Goal: Check status: Check status

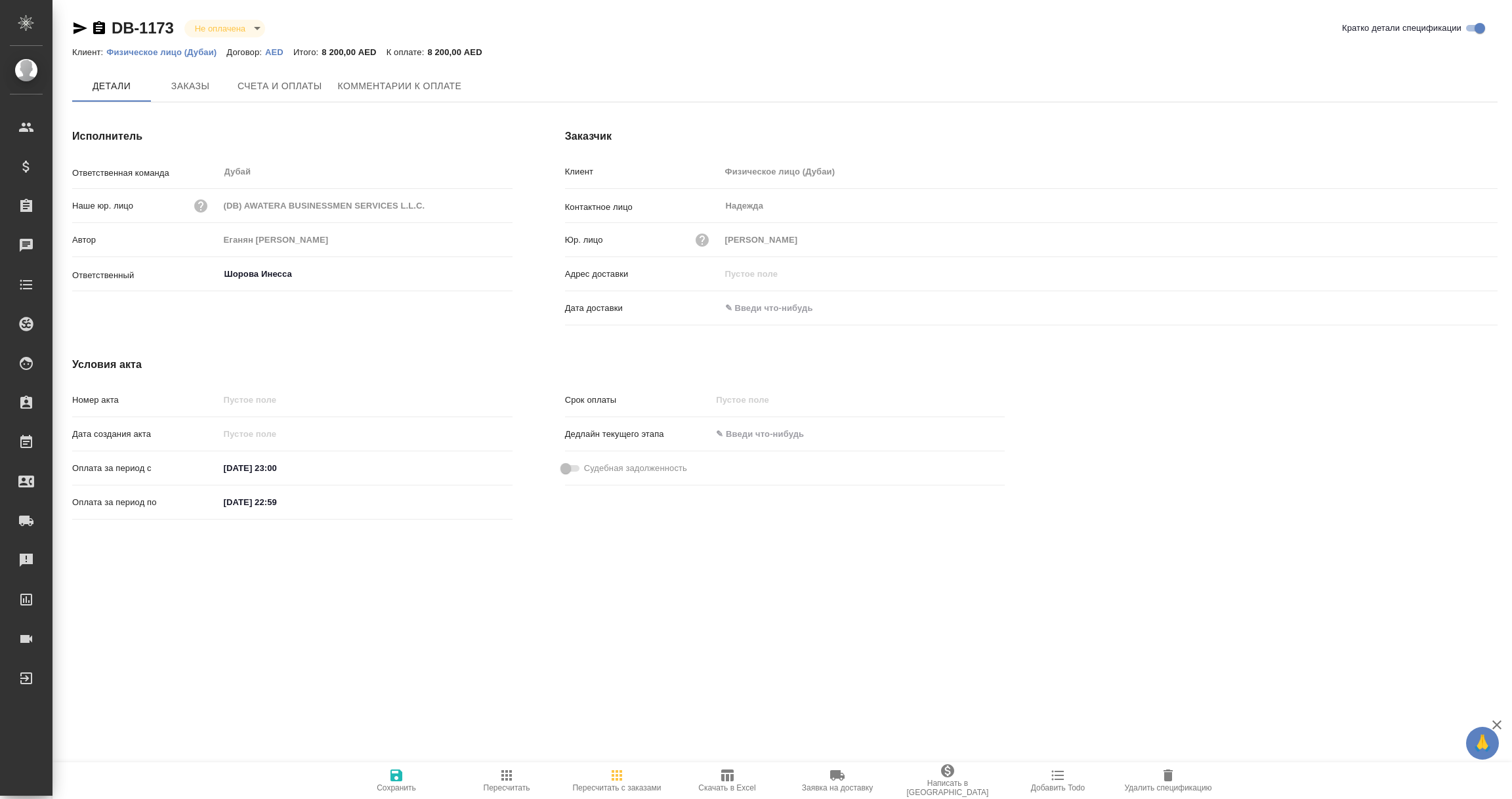
click at [199, 84] on span "Заказы" at bounding box center [190, 87] width 63 height 17
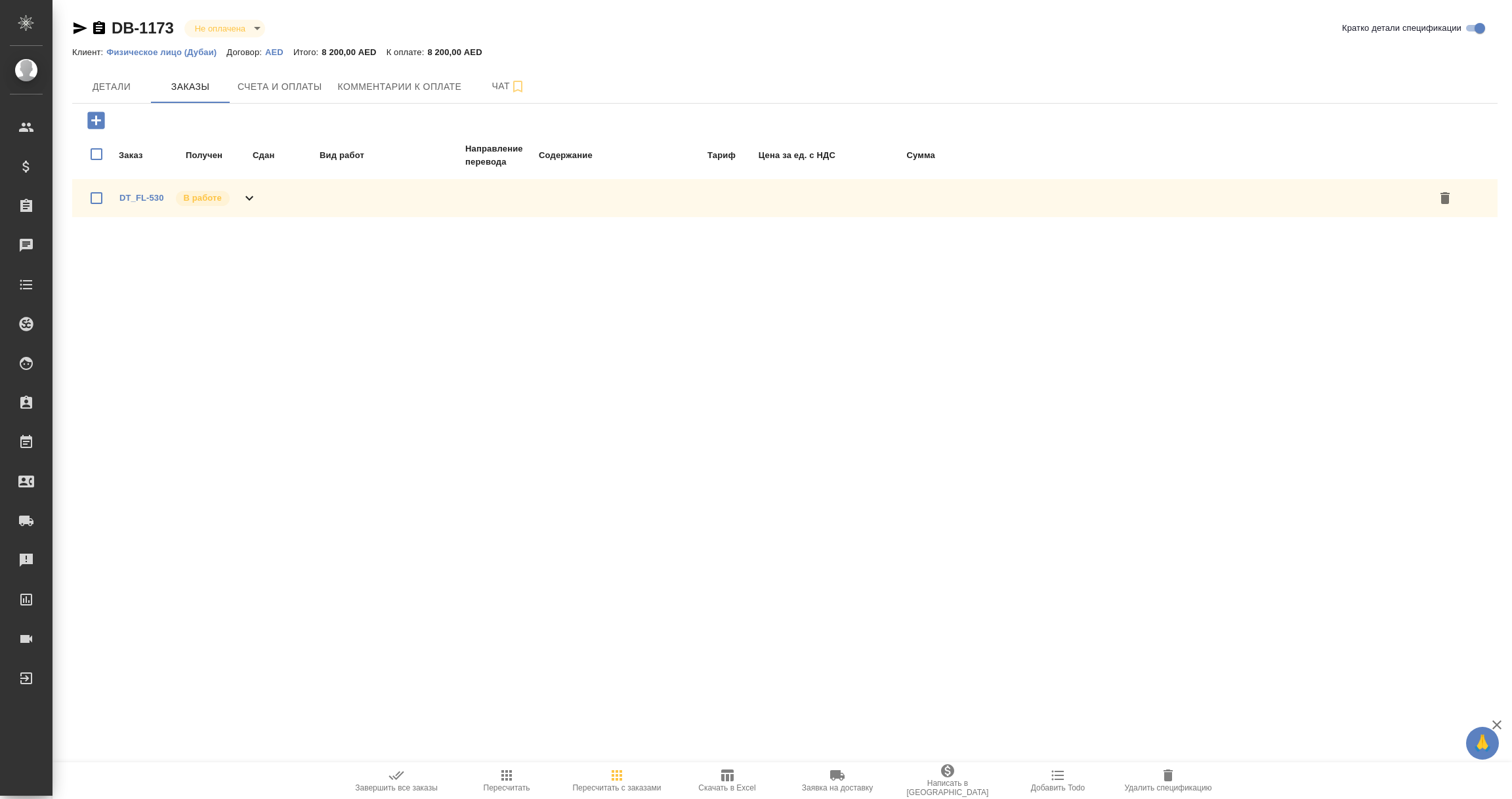
click at [140, 203] on span "DT_FL-530" at bounding box center [141, 198] width 45 height 13
click at [142, 196] on link "DT_FL-530" at bounding box center [141, 198] width 45 height 10
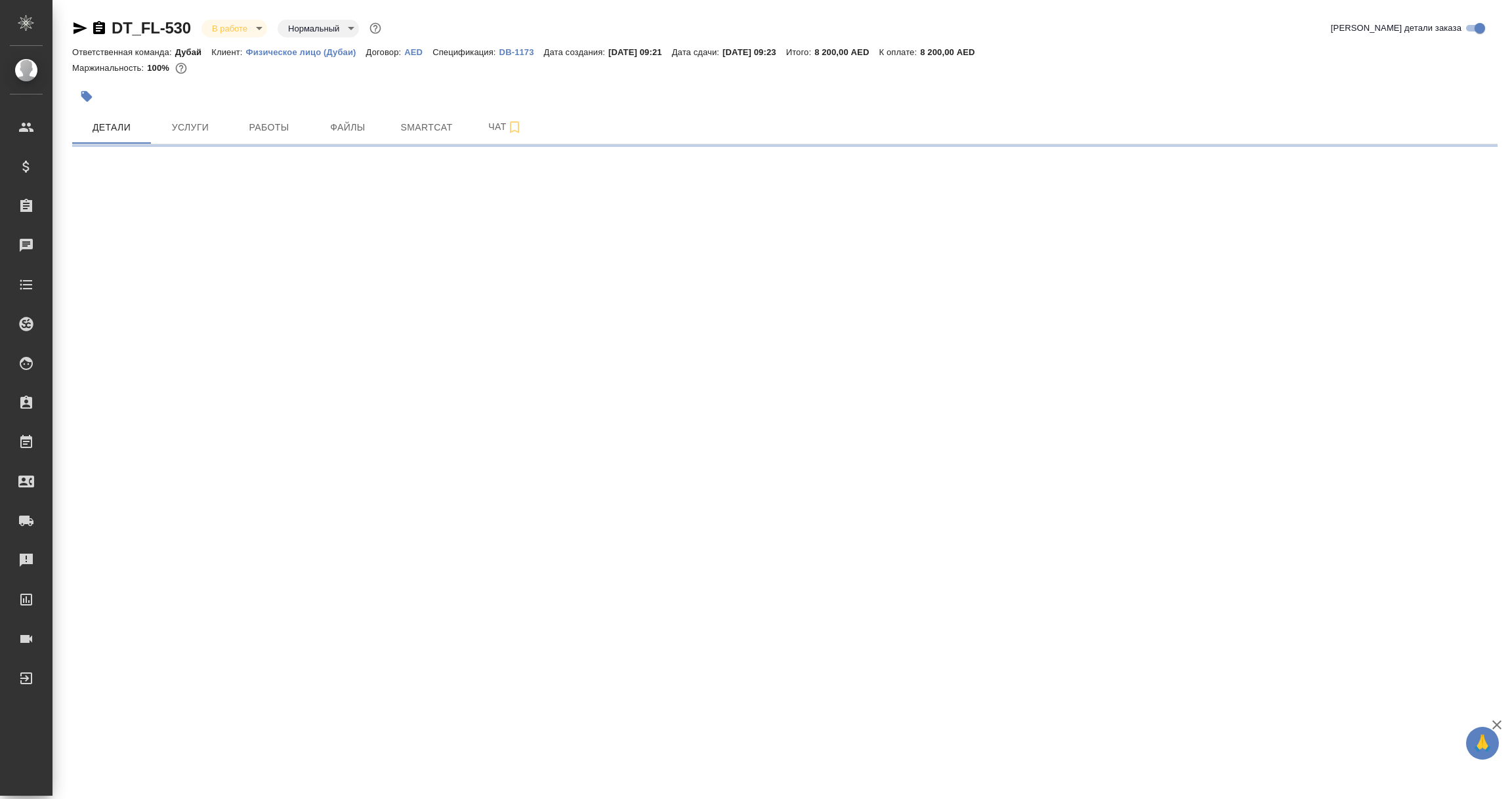
select select "RU"
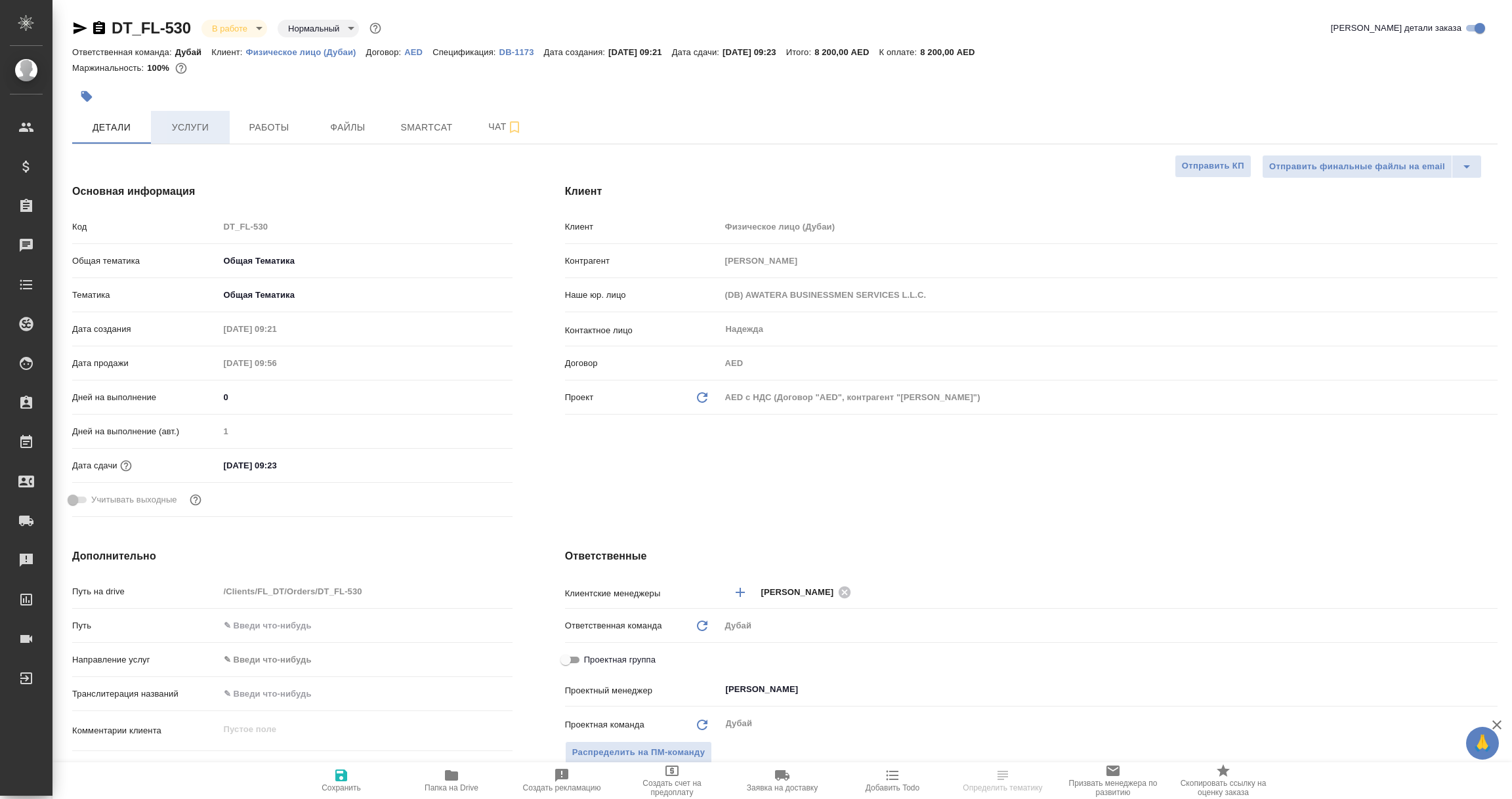
type textarea "x"
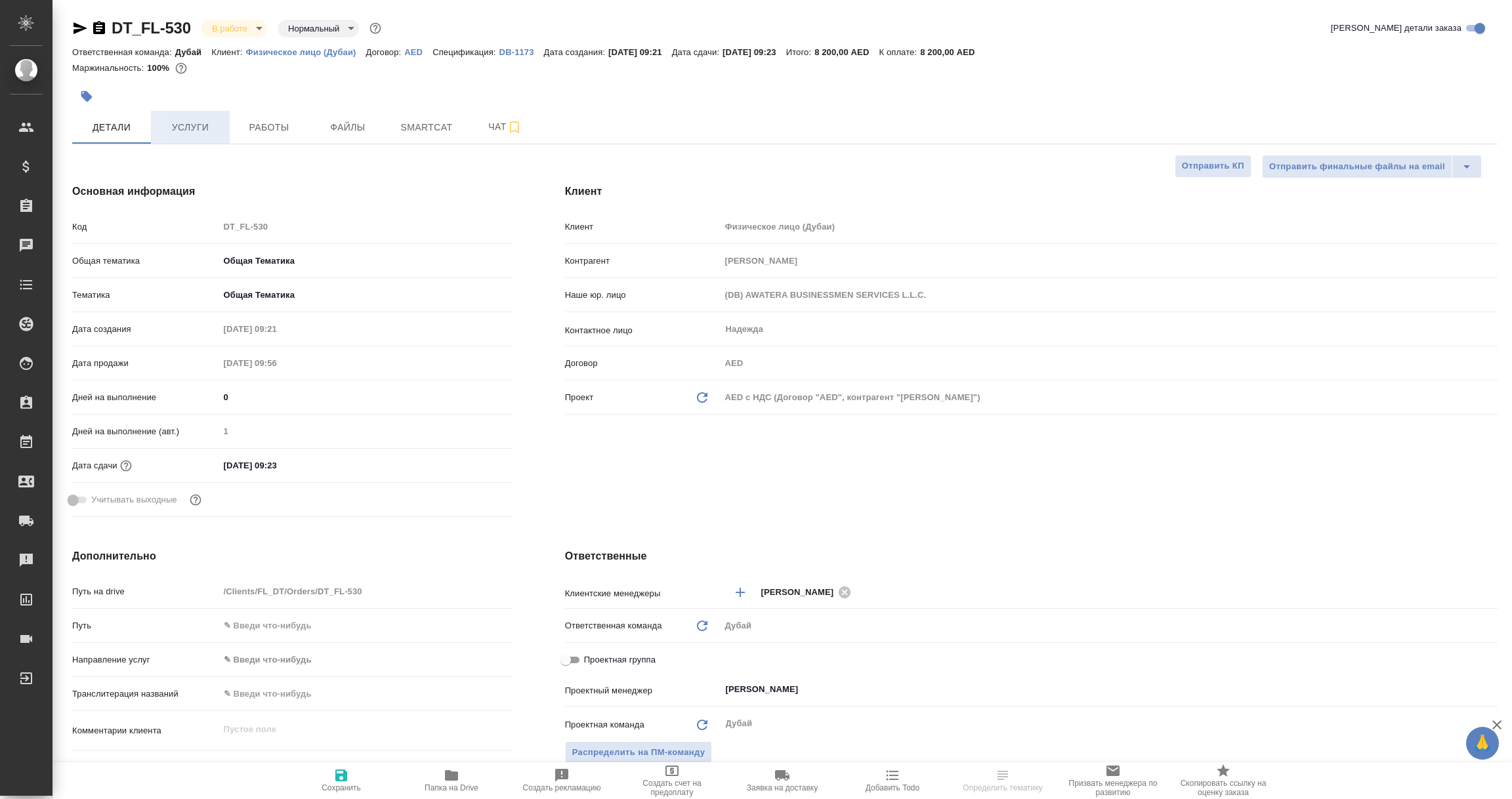
type textarea "x"
click at [206, 139] on button "Услуги" at bounding box center [190, 127] width 79 height 33
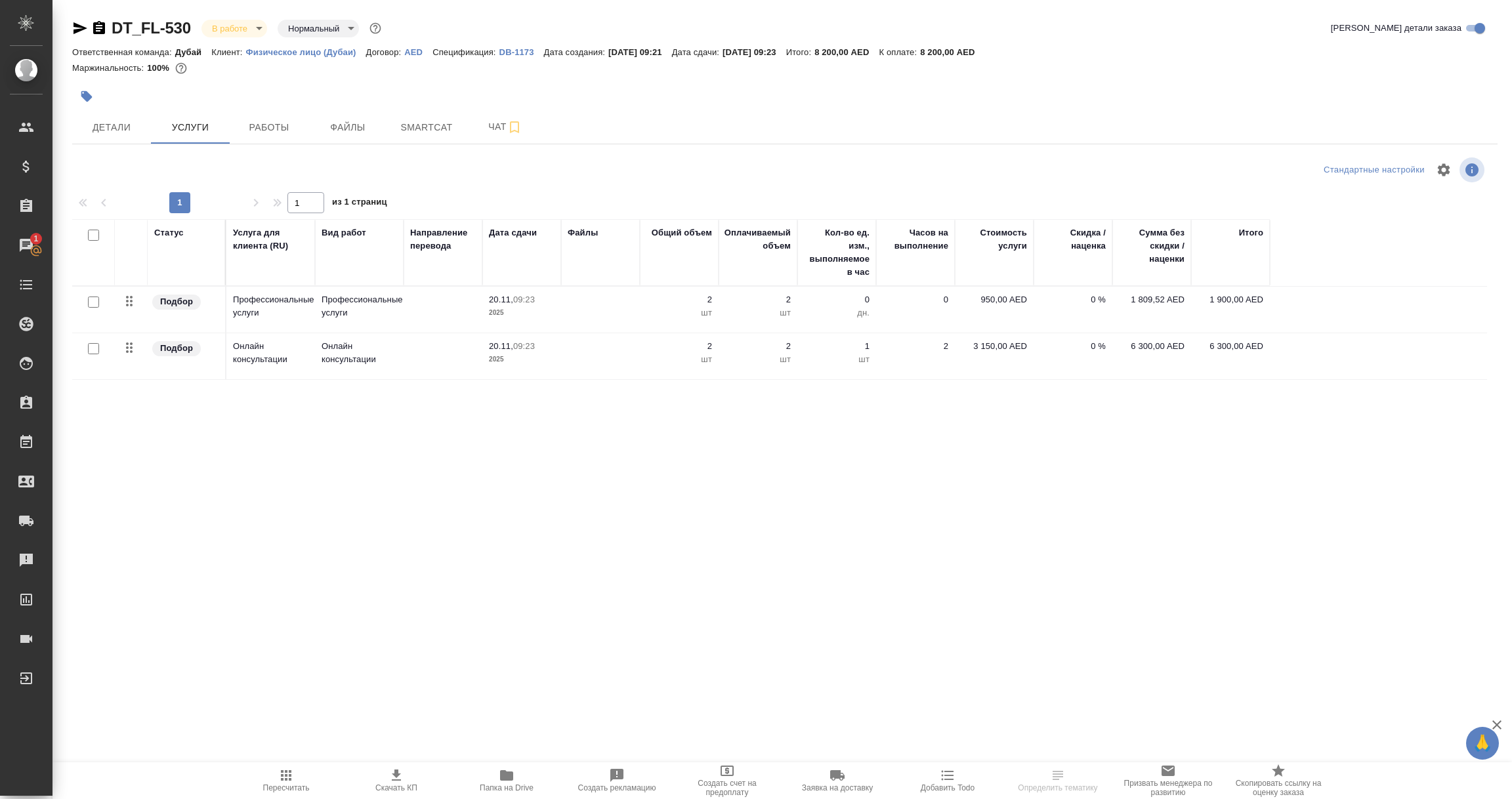
click at [204, 353] on div "Подбор" at bounding box center [184, 348] width 67 height 18
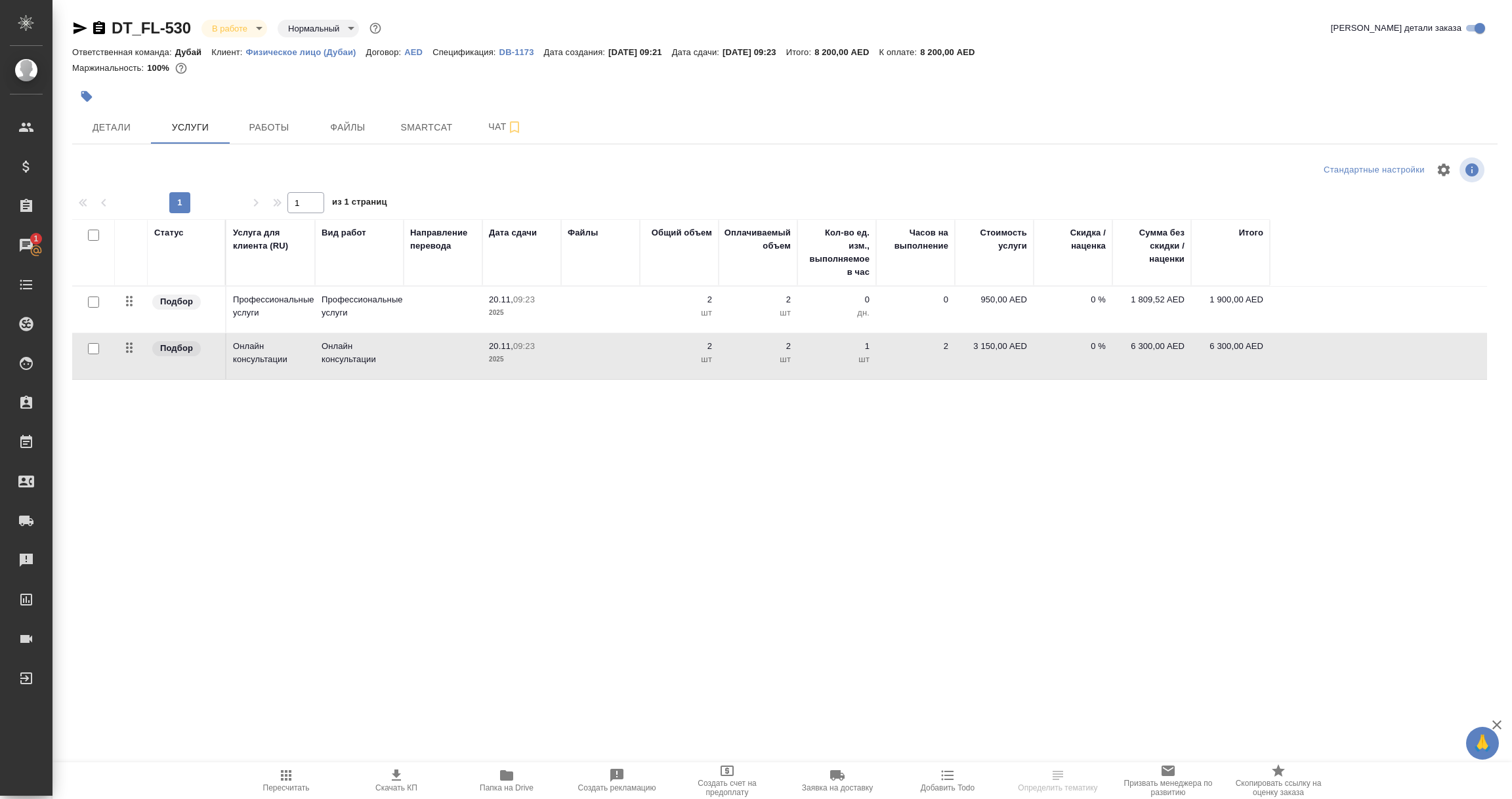
click at [204, 353] on div "Подбор" at bounding box center [184, 348] width 67 height 18
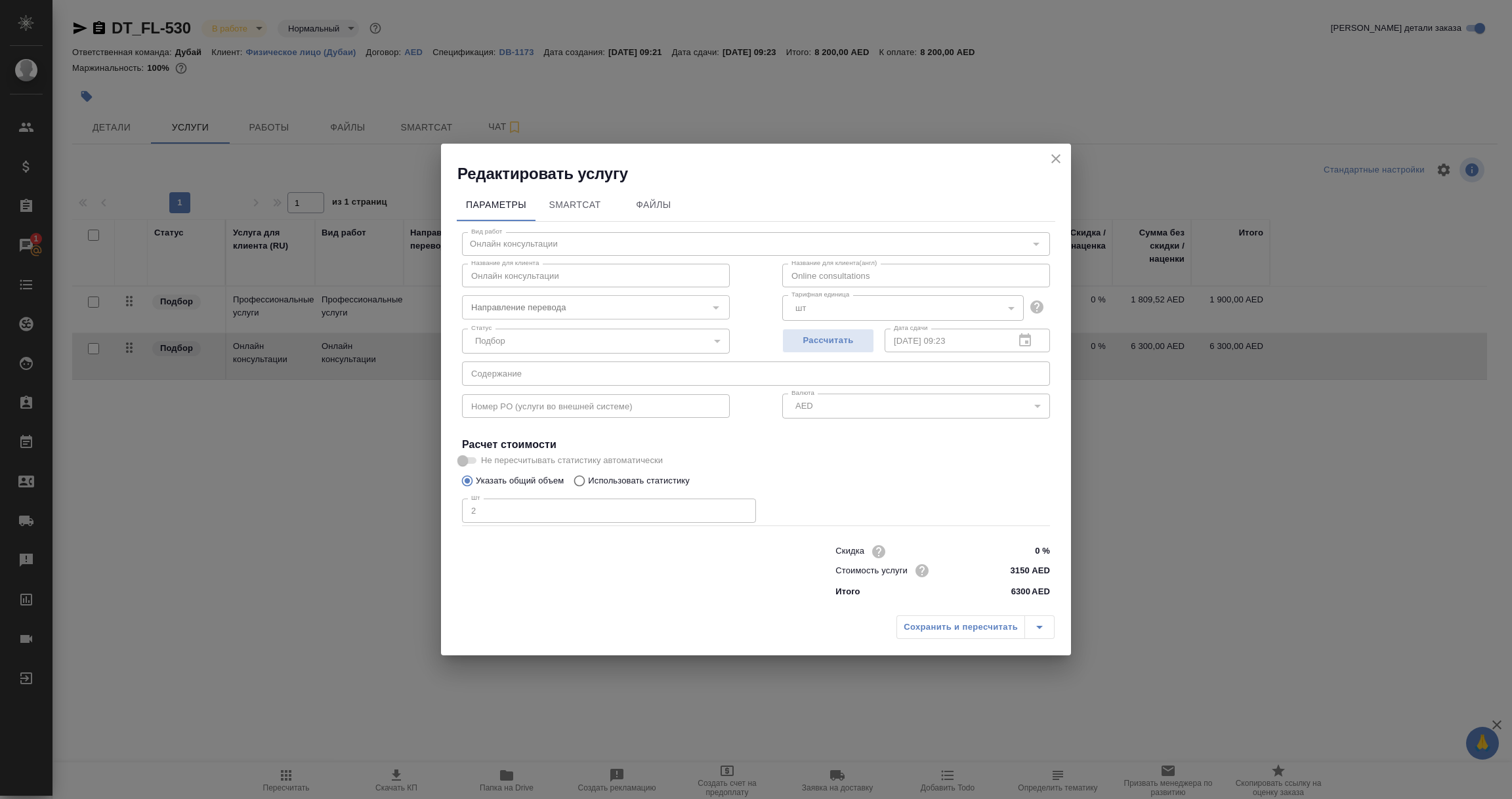
click at [1057, 156] on icon "close" at bounding box center [1055, 158] width 9 height 9
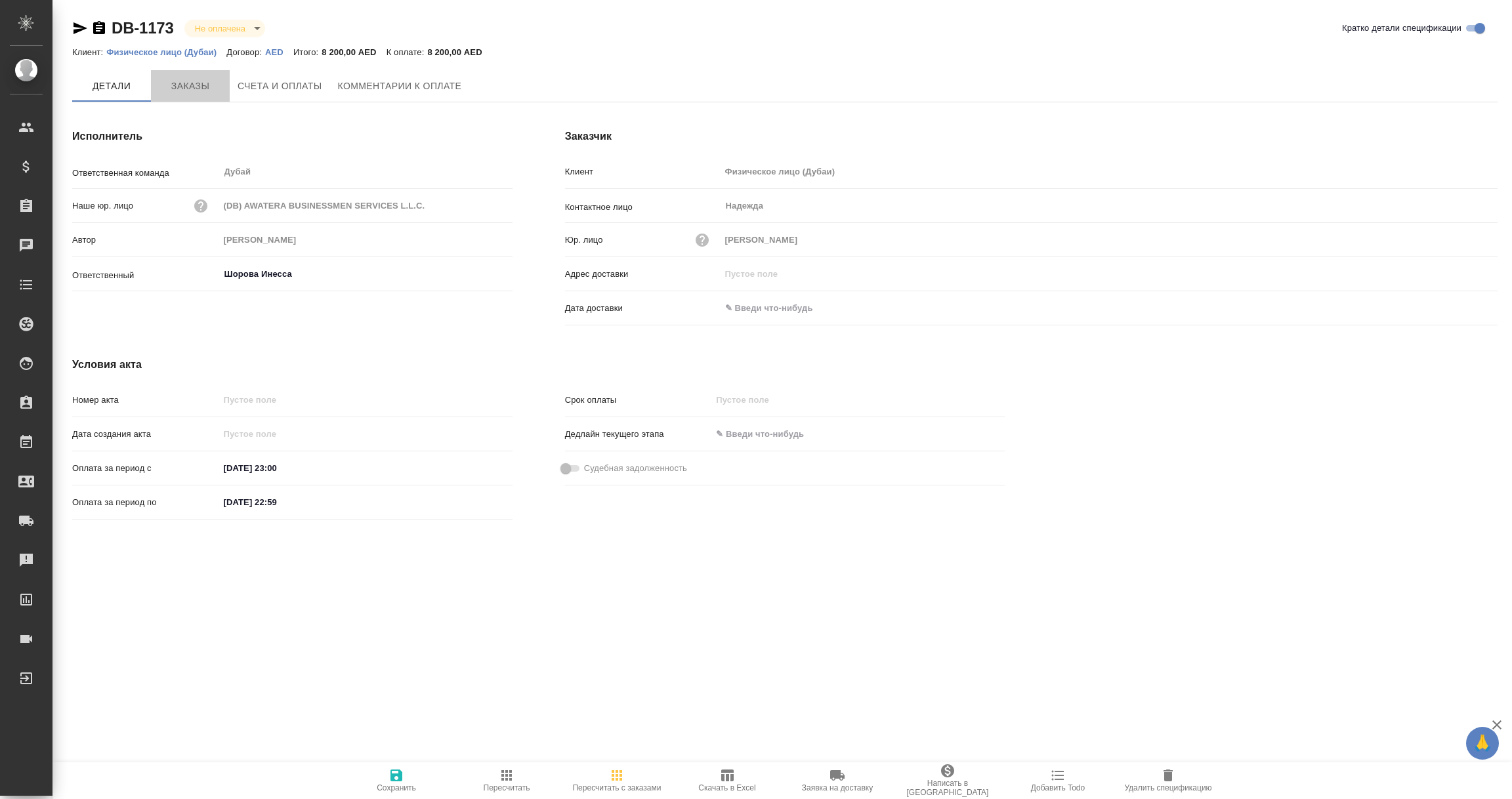
click at [180, 85] on span "Заказы" at bounding box center [190, 87] width 63 height 17
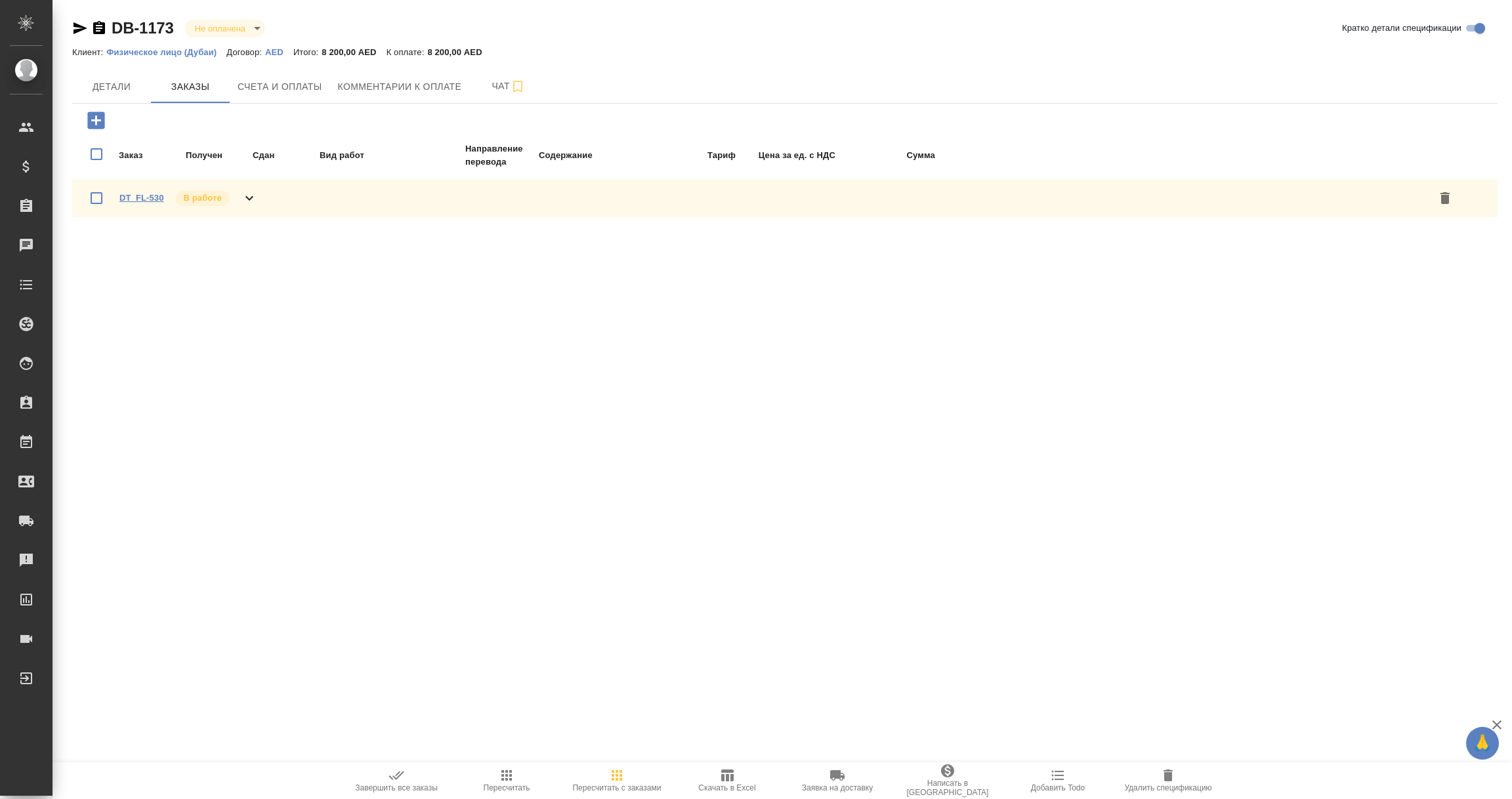
click at [140, 194] on link "DT_FL-530" at bounding box center [141, 198] width 45 height 10
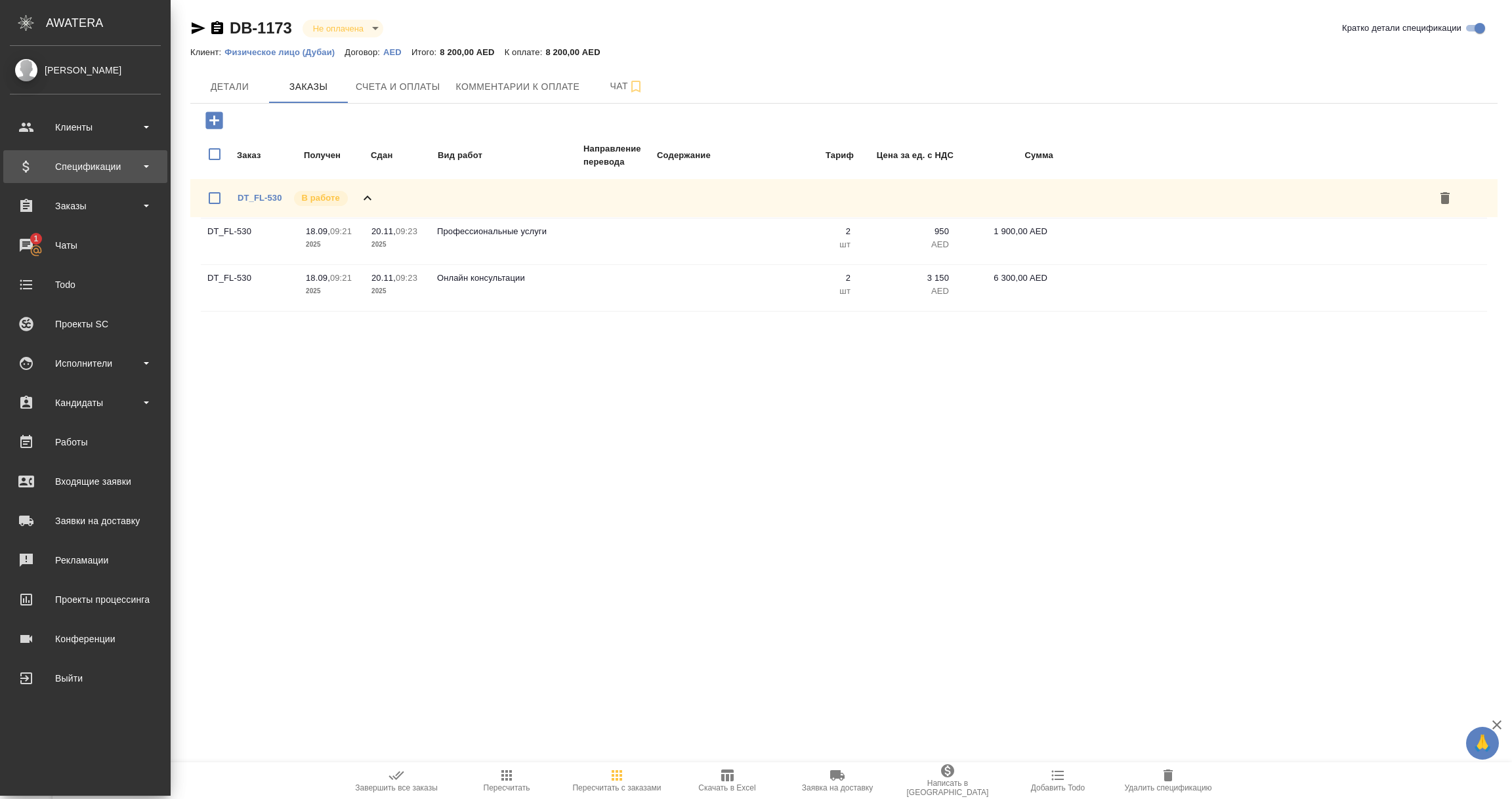
click at [69, 168] on div "Спецификации" at bounding box center [85, 167] width 151 height 19
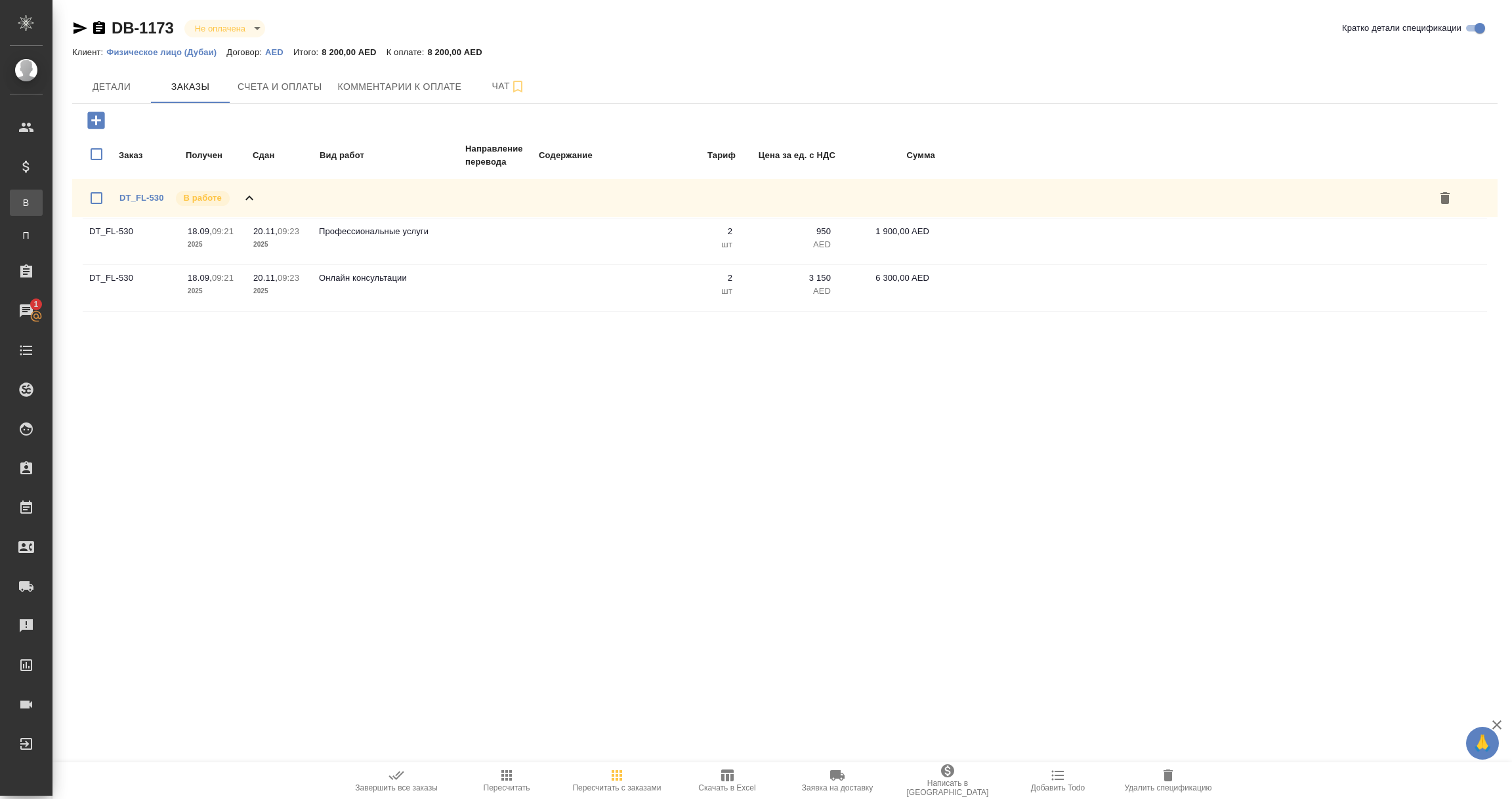
click at [19, 199] on div "Все спецификации" at bounding box center [9, 203] width 19 height 13
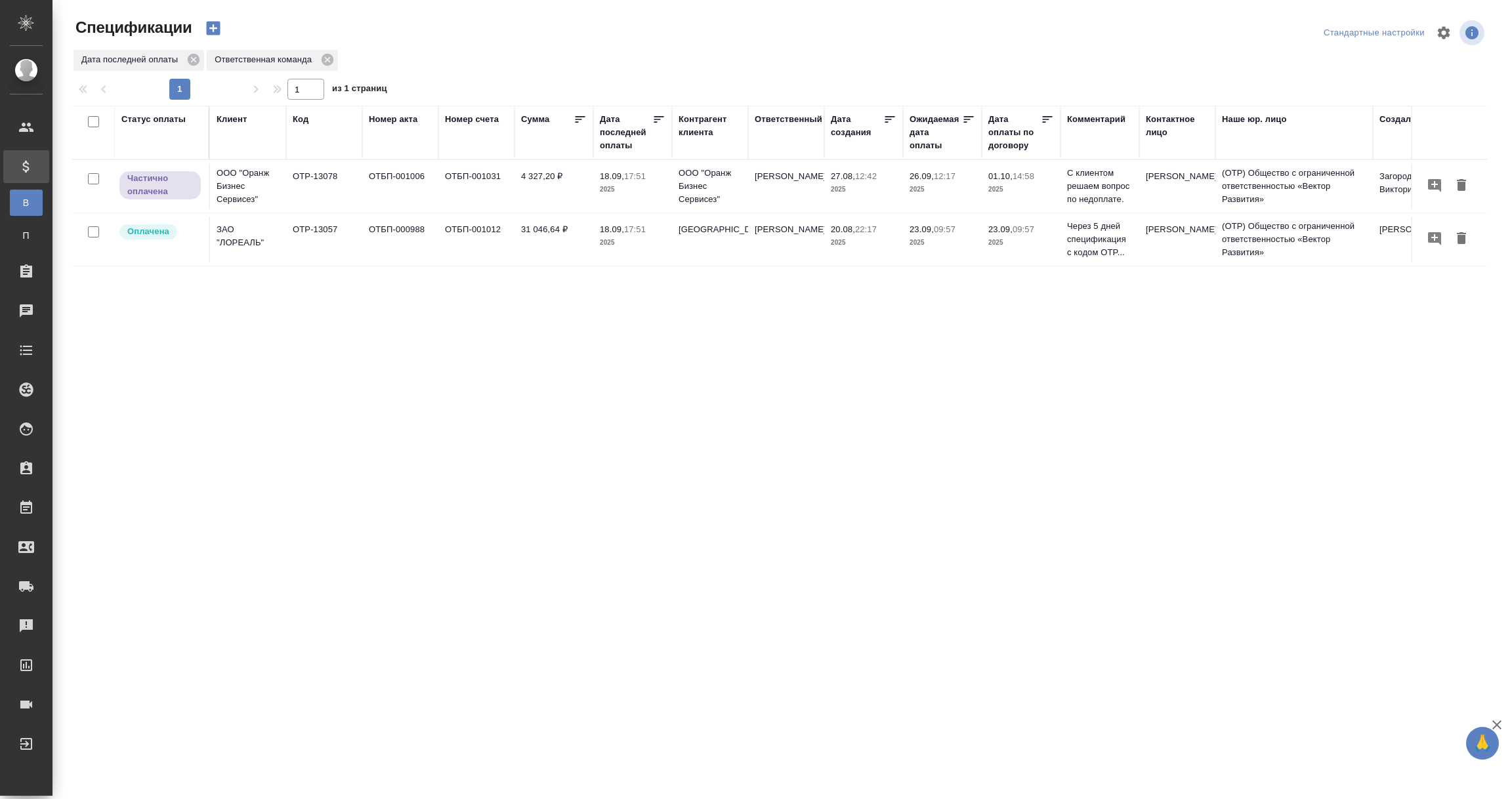
click at [625, 141] on div "Дата последней оплаты" at bounding box center [626, 132] width 52 height 40
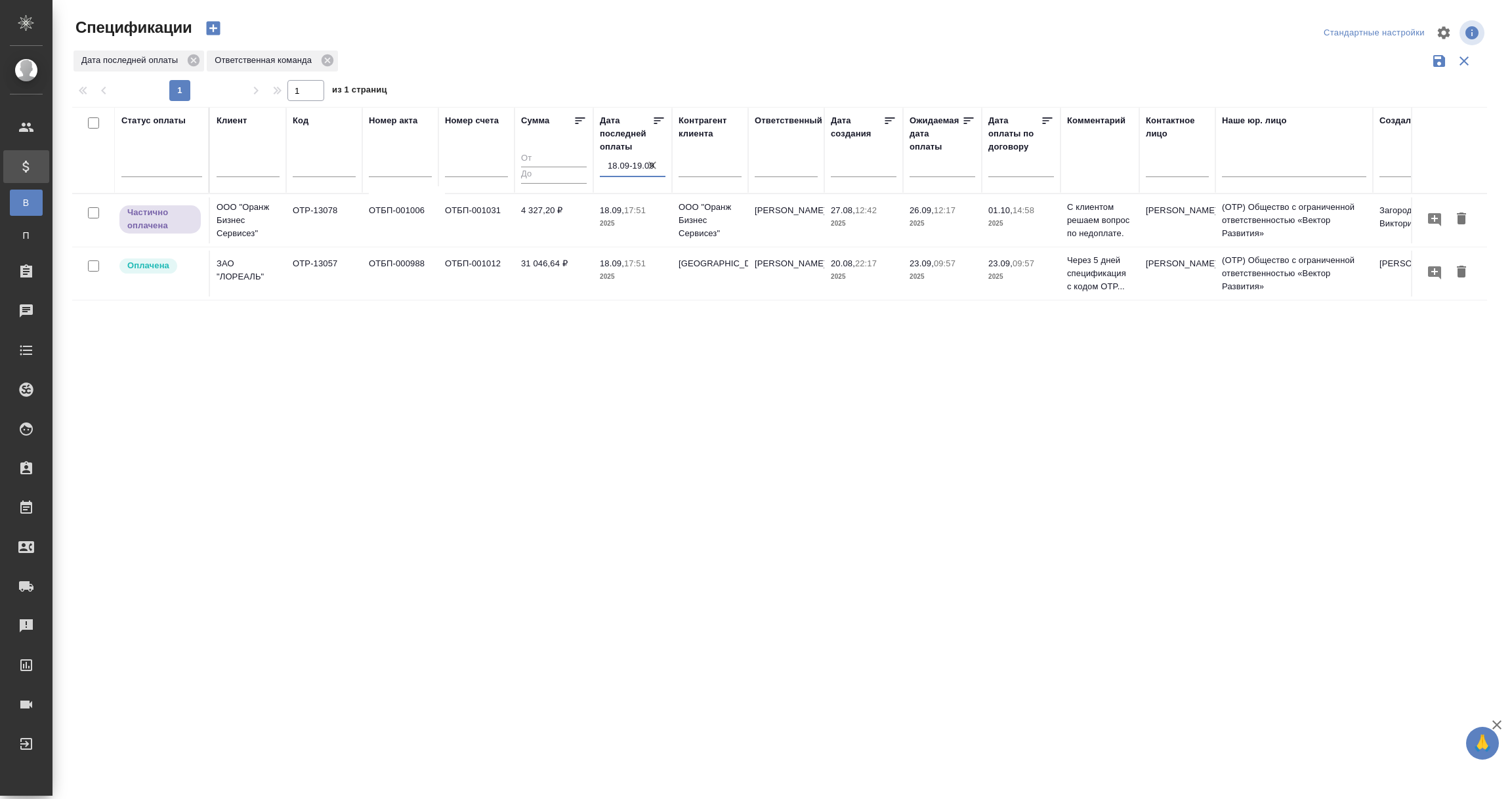
click at [619, 171] on input "18.09-19.09" at bounding box center [637, 167] width 58 height 19
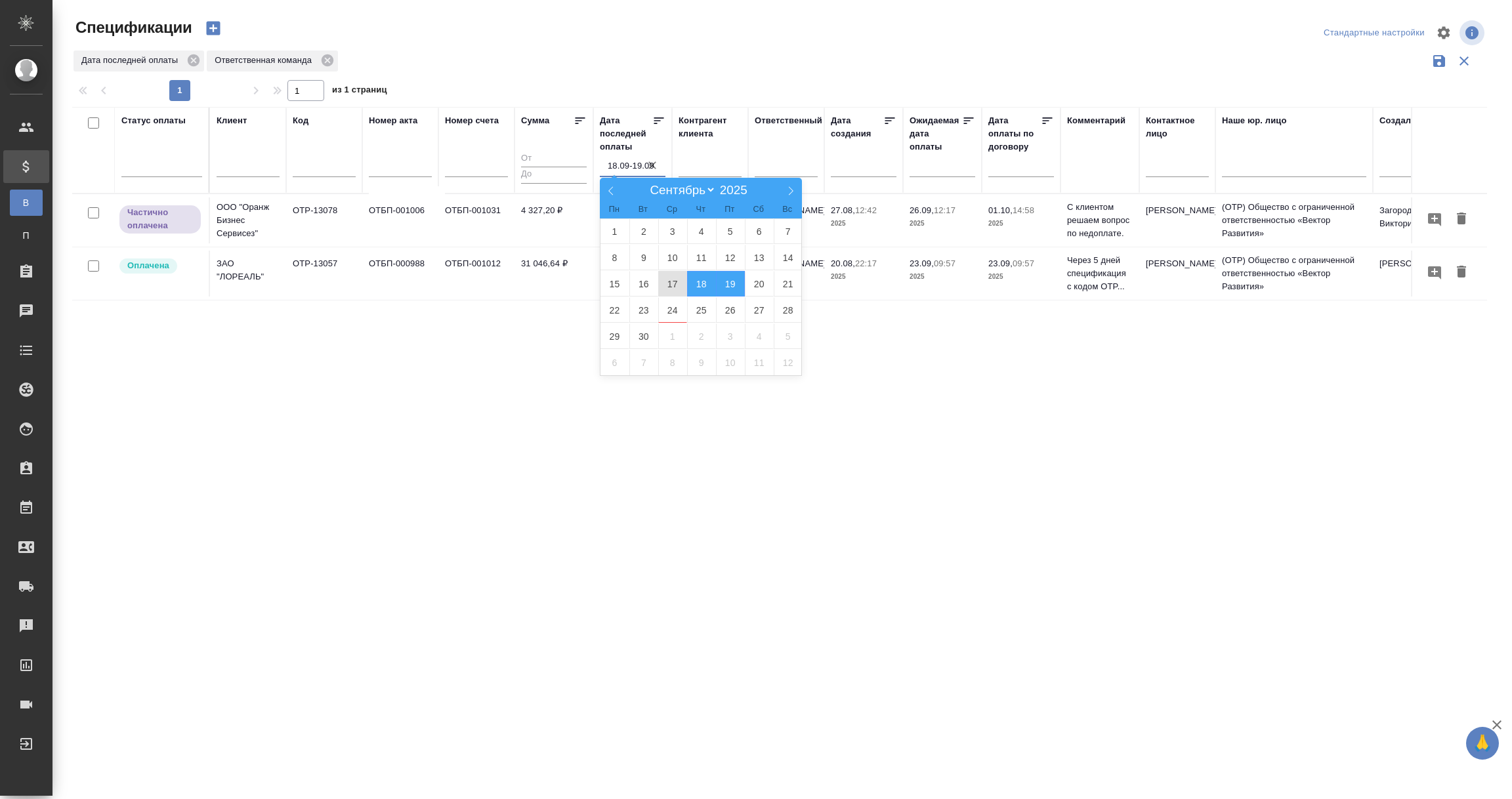
click at [674, 287] on span "17" at bounding box center [673, 283] width 29 height 25
click at [641, 308] on span "23" at bounding box center [643, 310] width 29 height 25
type div "2025-09-16T21:00:00.000Z — 2025-09-22T21:00:00.000Z"
type input "17.09-23.09"
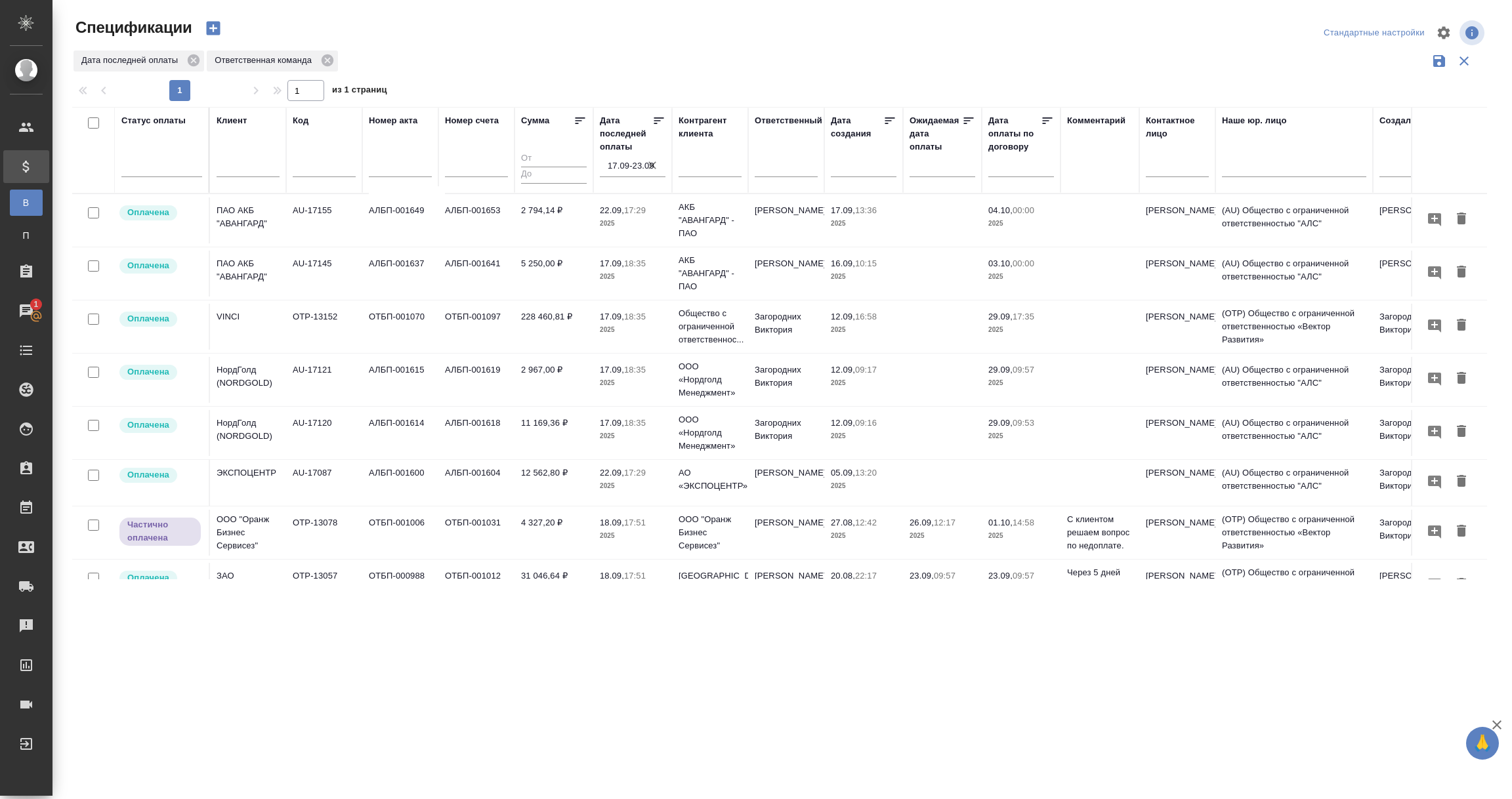
click at [616, 166] on input "17.09-23.09" at bounding box center [637, 167] width 58 height 19
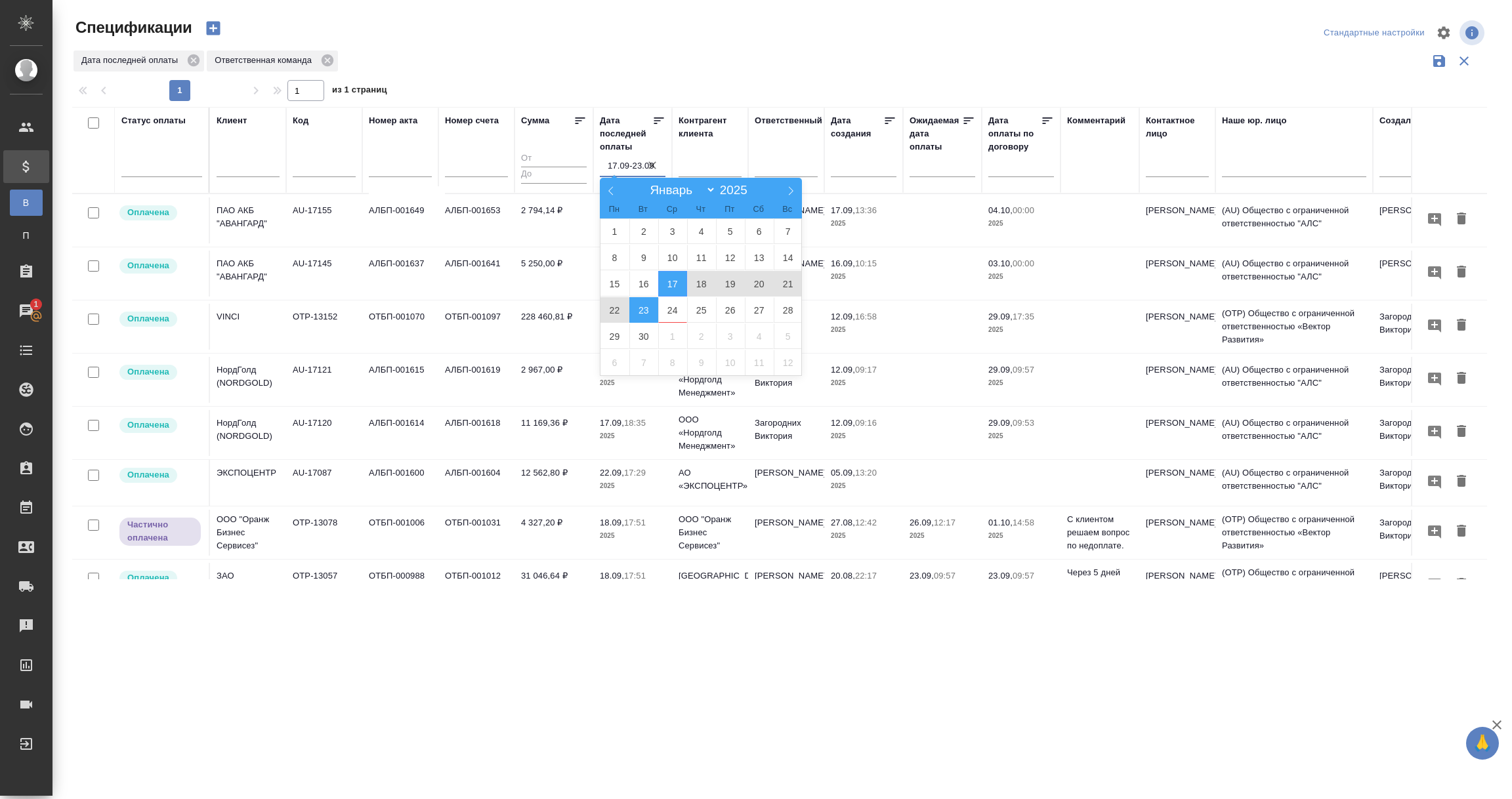
click at [643, 315] on span "23" at bounding box center [643, 310] width 29 height 25
click at [678, 310] on span "24" at bounding box center [673, 310] width 29 height 25
type div "2025-09-22T21:00:00.000Z — 2025-09-23T21:00:00.000Z"
type input "23.09-24.09"
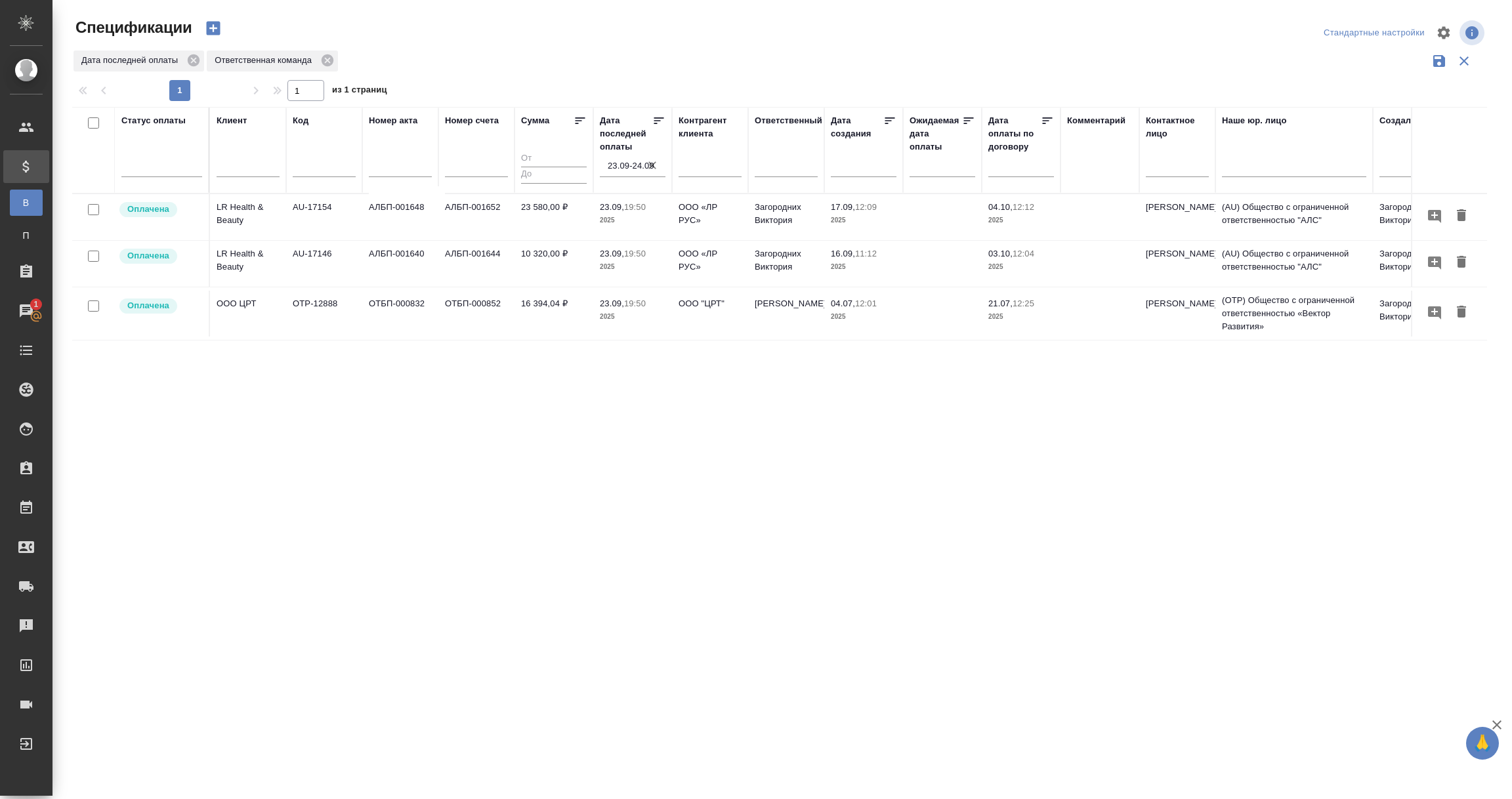
click at [256, 315] on td "OOO ЦРТ" at bounding box center [248, 314] width 77 height 46
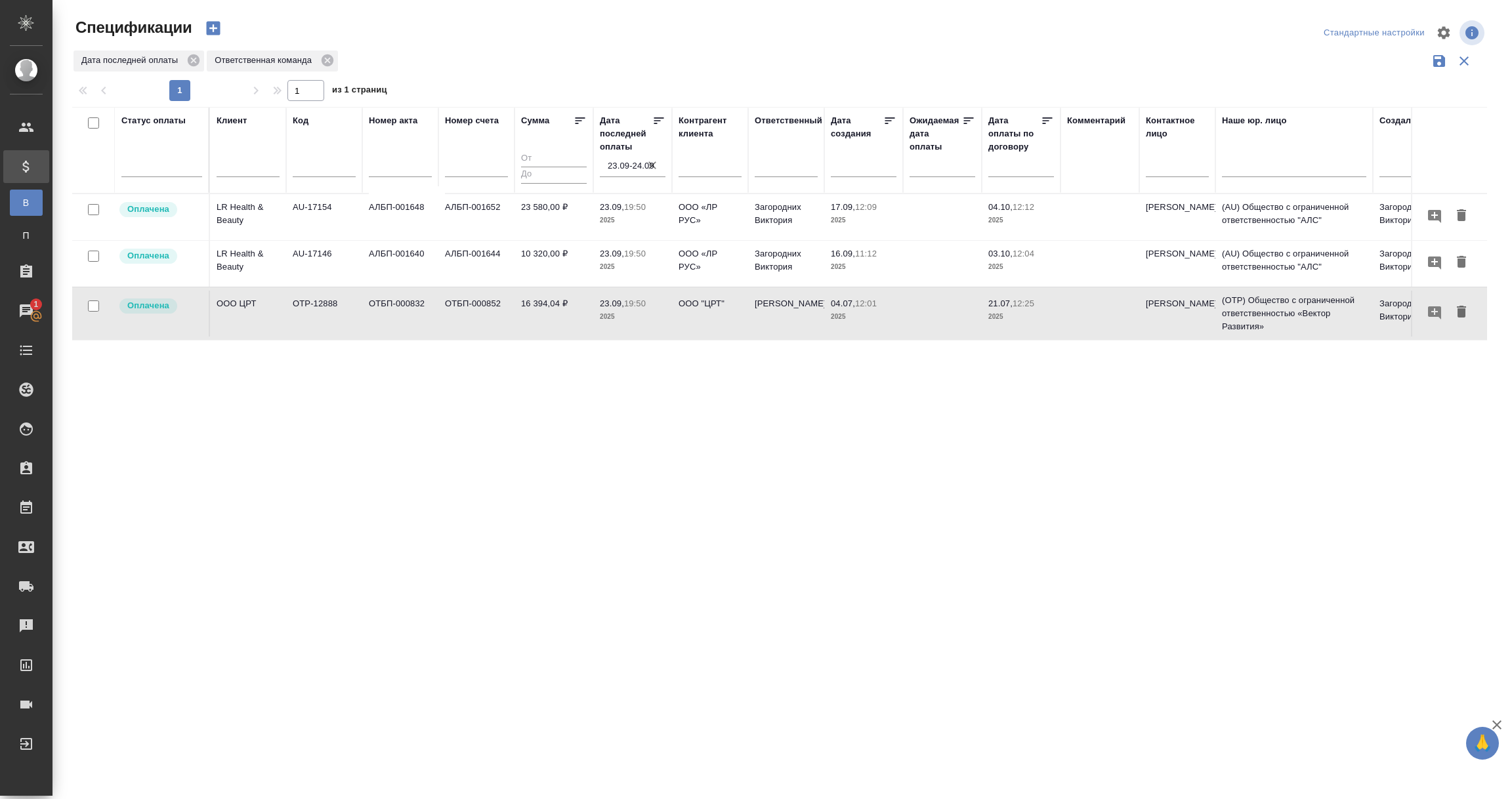
click at [256, 315] on td "OOO ЦРТ" at bounding box center [248, 314] width 77 height 46
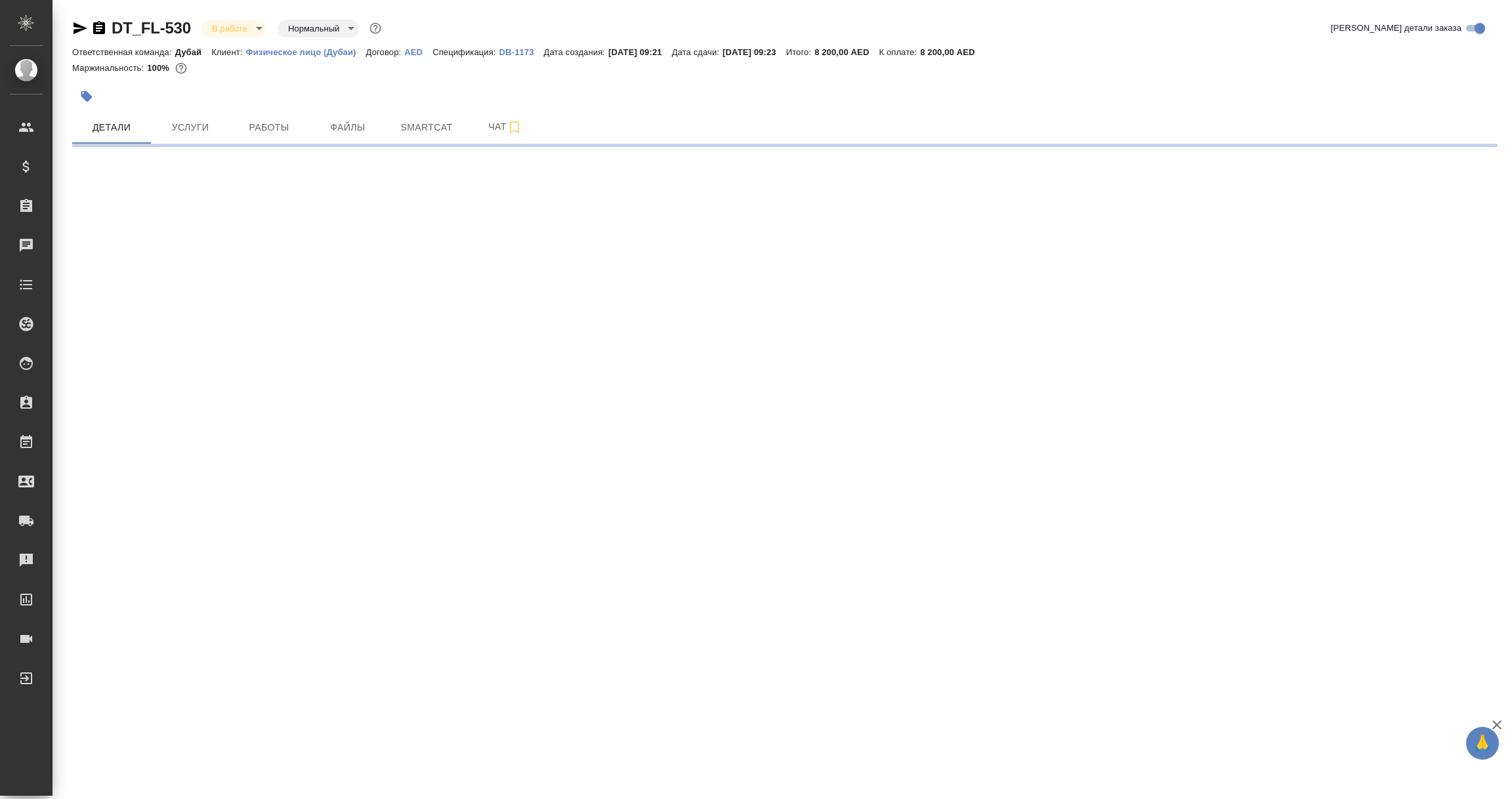
select select "RU"
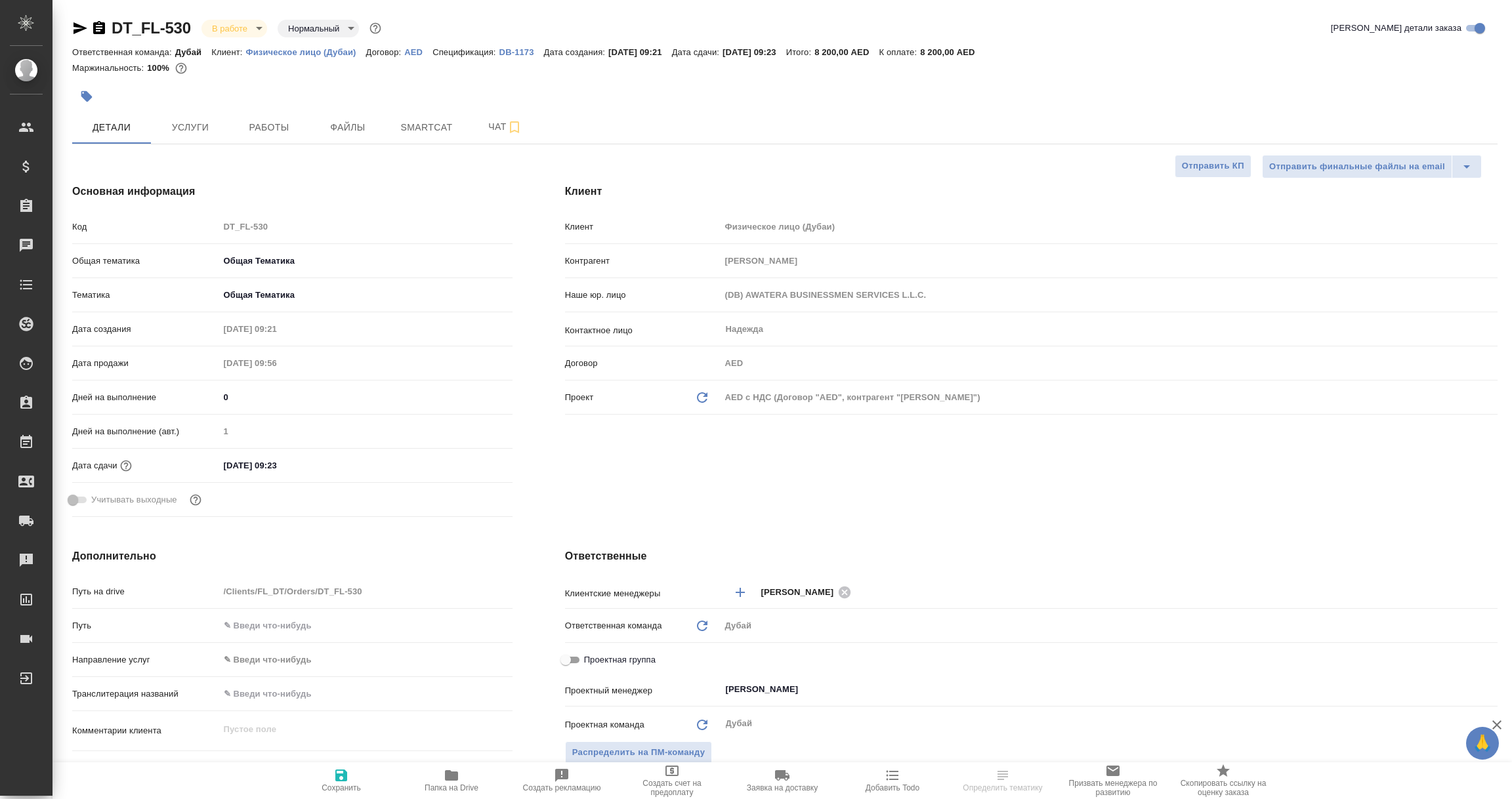
type textarea "x"
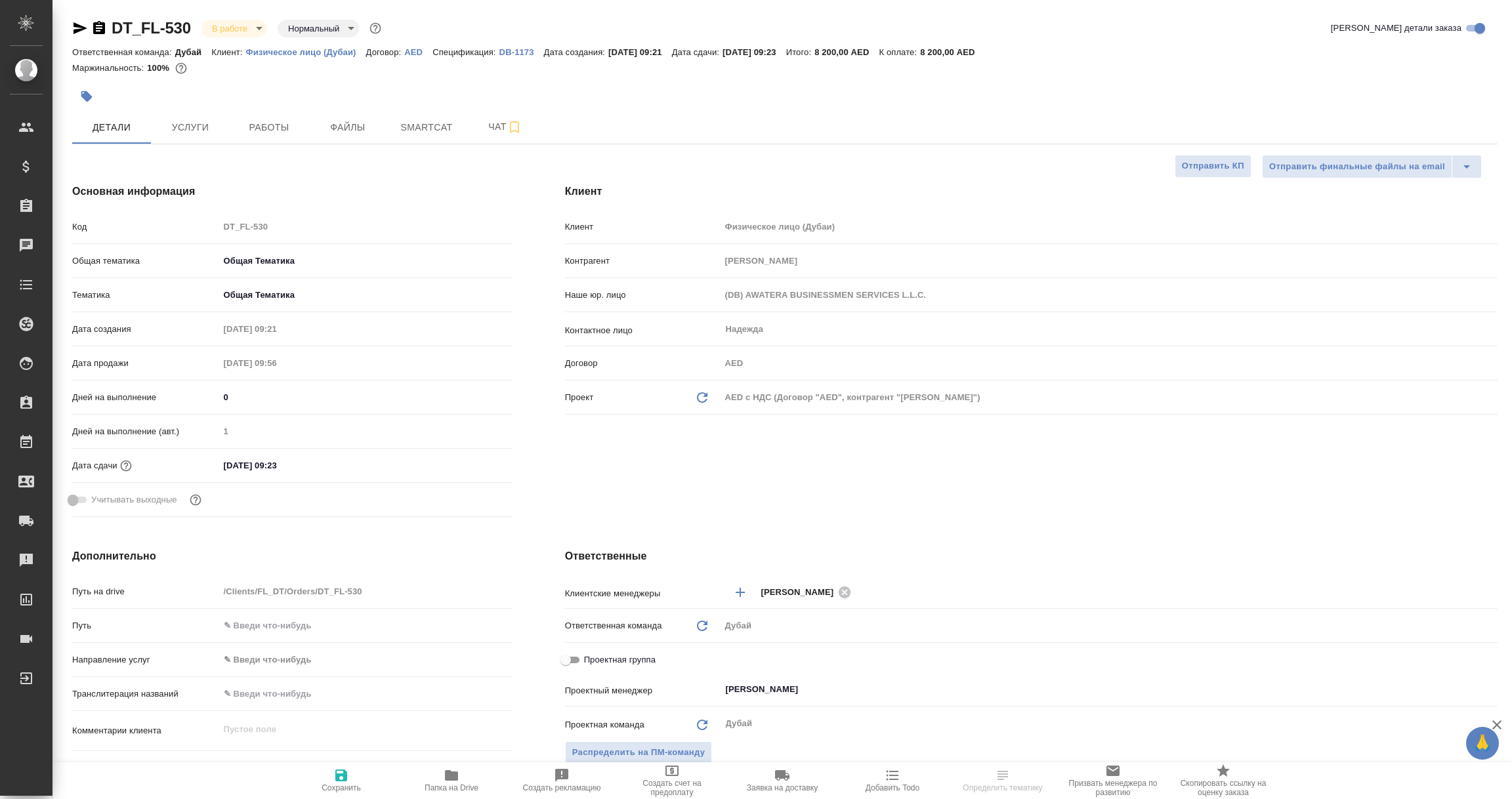
type textarea "x"
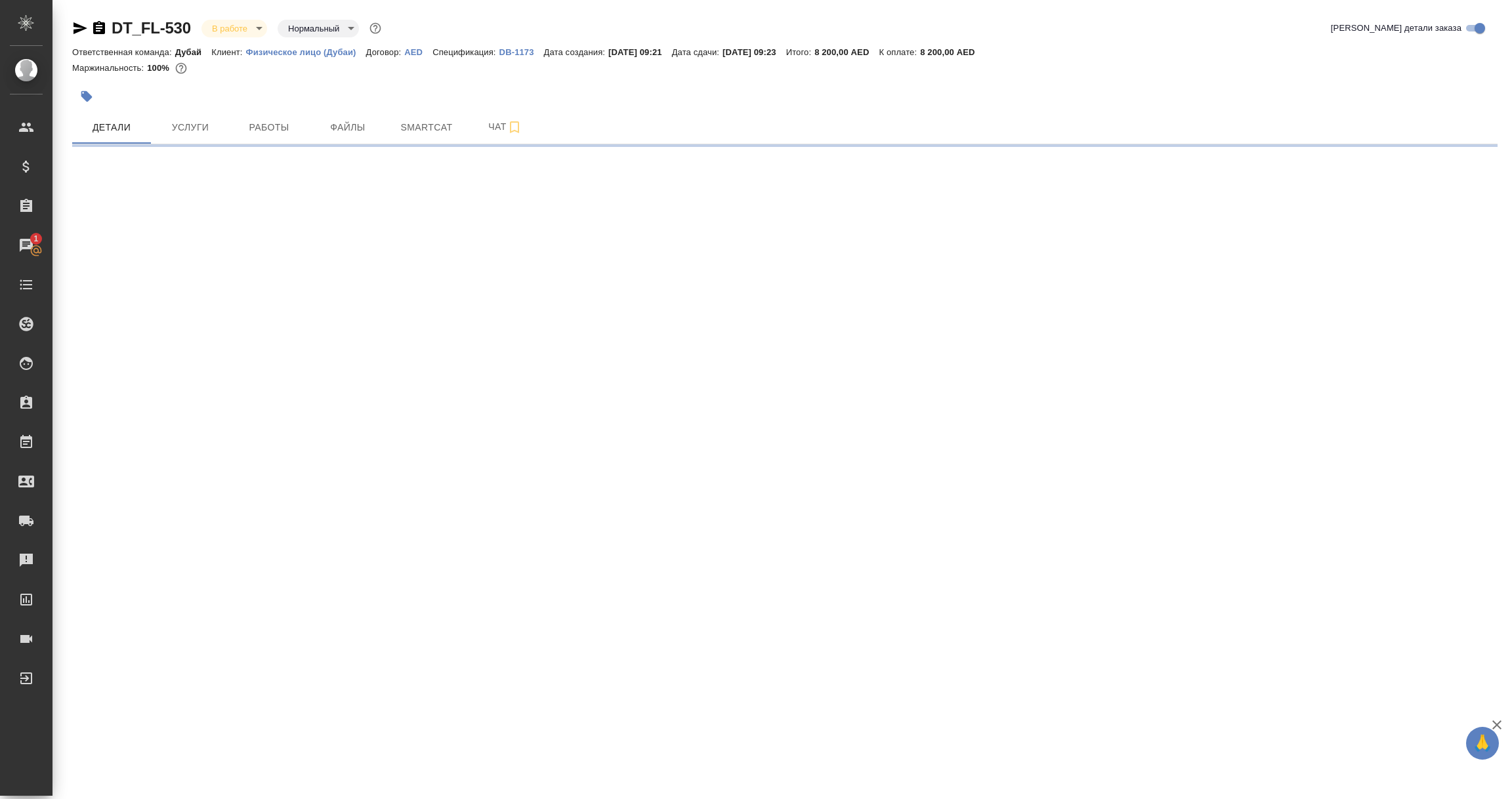
select select "RU"
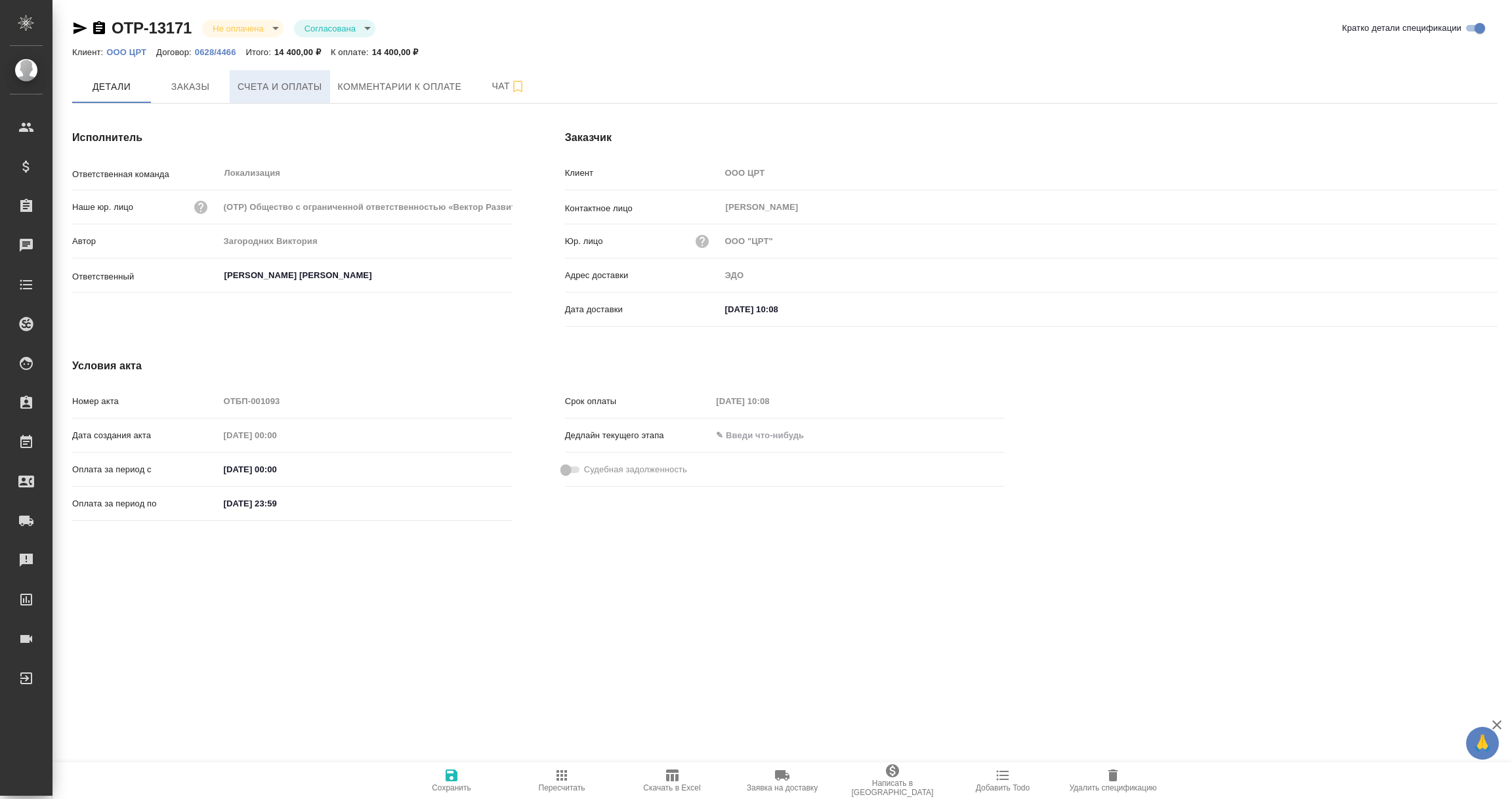
click at [277, 84] on span "Счета и оплаты" at bounding box center [279, 87] width 85 height 17
click at [77, 29] on icon "button" at bounding box center [80, 29] width 13 height 12
click at [277, 88] on span "Счета и оплаты" at bounding box center [279, 87] width 85 height 17
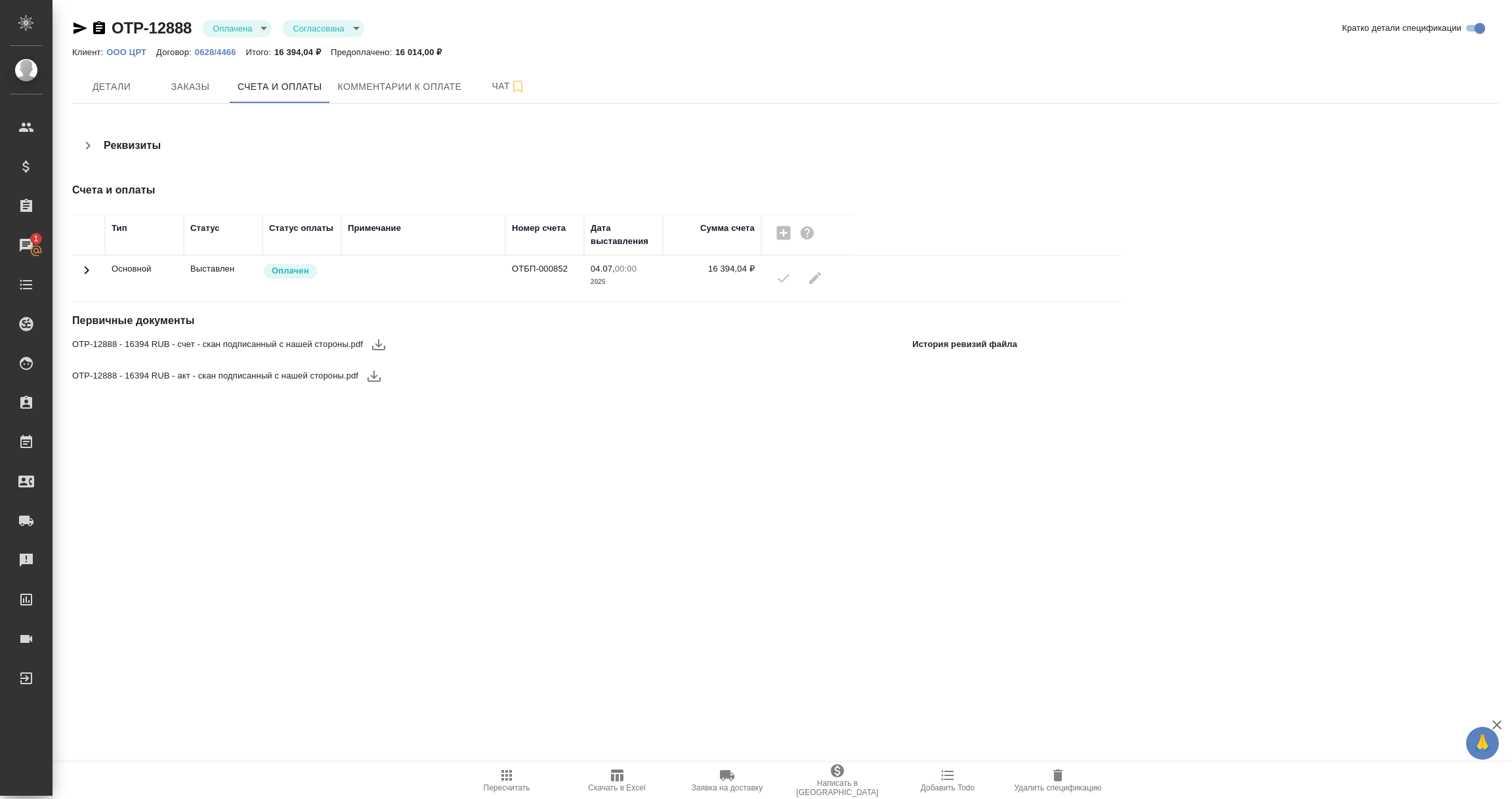
click at [79, 268] on icon at bounding box center [87, 270] width 16 height 16
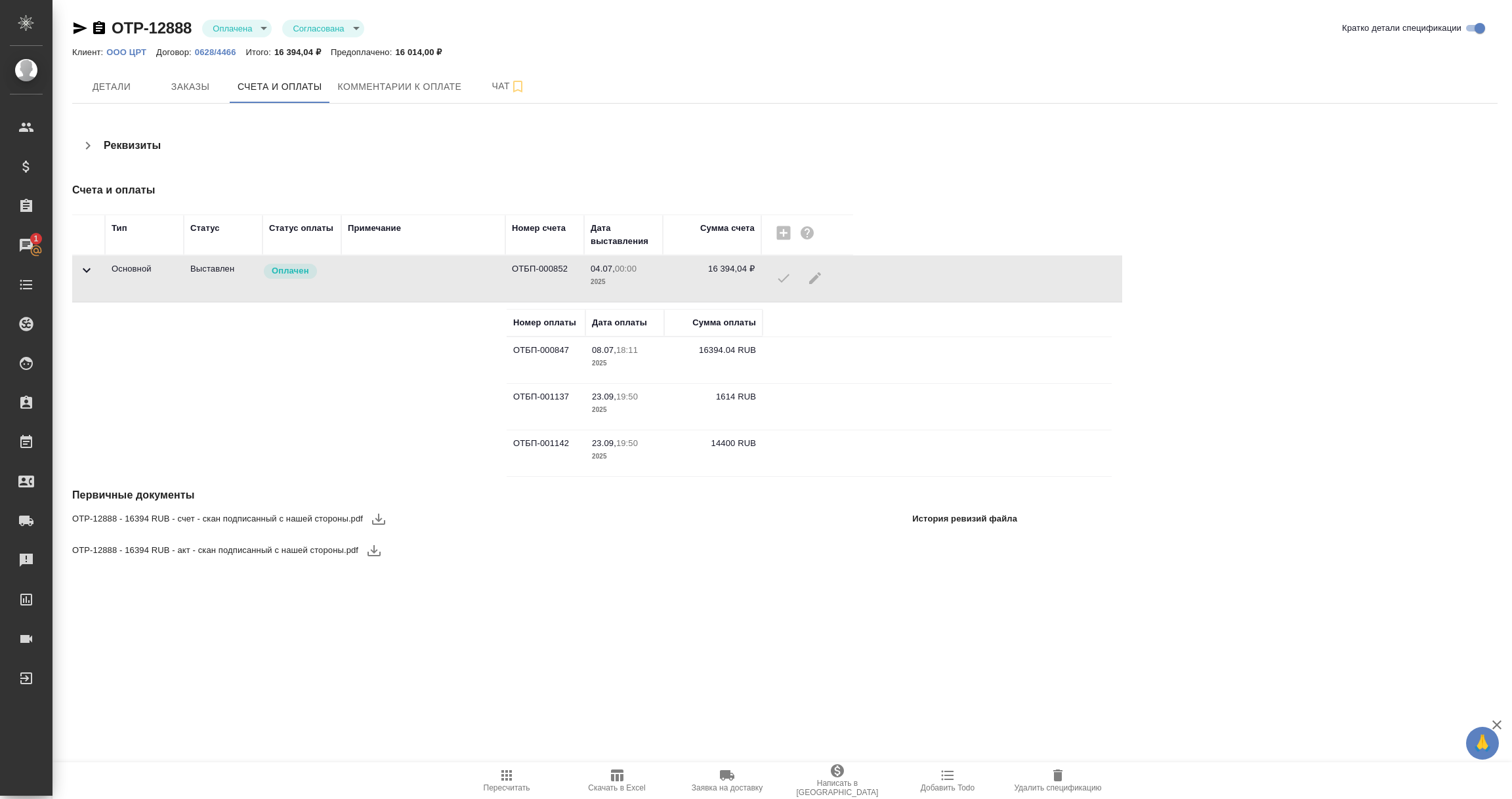
click at [97, 29] on icon "button" at bounding box center [99, 28] width 12 height 13
